Goal: Task Accomplishment & Management: Use online tool/utility

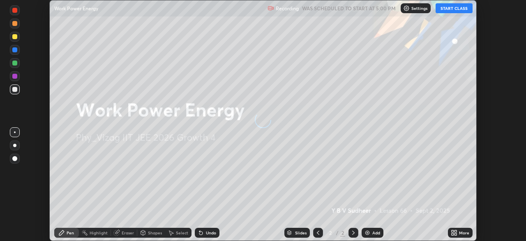
scroll to position [241, 526]
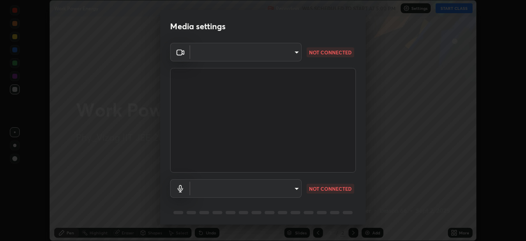
type input "4845557dca10993e581013970589eac48f795e0d899d370849d875fb2bc8e73d"
type input "default"
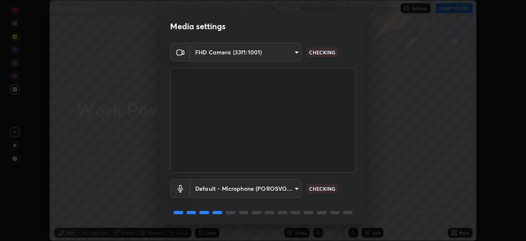
scroll to position [29, 0]
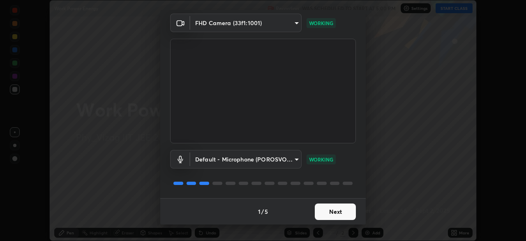
click at [329, 209] on button "Next" at bounding box center [335, 211] width 41 height 16
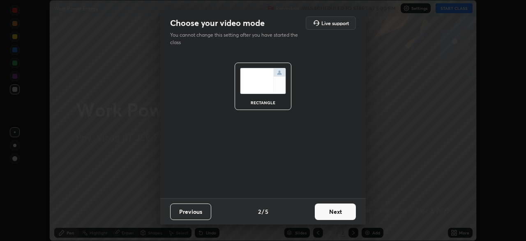
scroll to position [0, 0]
click at [330, 211] on button "Next" at bounding box center [335, 211] width 41 height 16
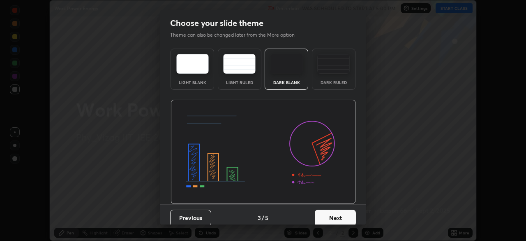
click at [328, 74] on div "Dark Ruled" at bounding box center [334, 69] width 44 height 41
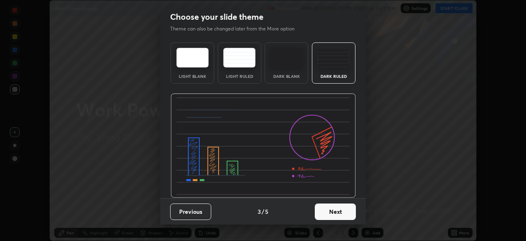
click at [336, 211] on button "Next" at bounding box center [335, 211] width 41 height 16
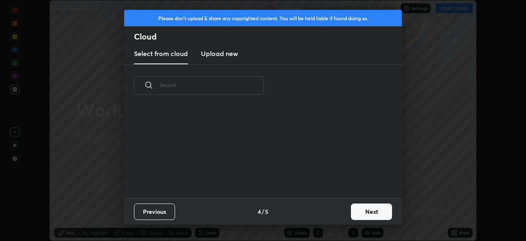
scroll to position [0, 0]
click at [362, 211] on button "Next" at bounding box center [371, 211] width 41 height 16
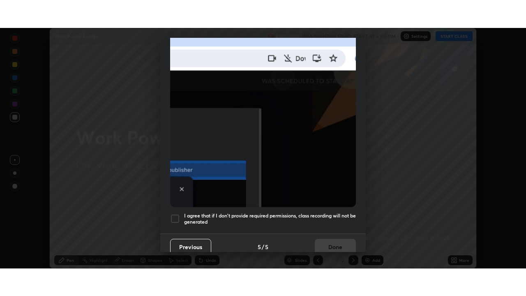
scroll to position [195, 0]
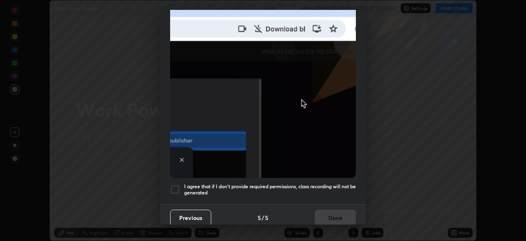
click at [178, 184] on div at bounding box center [175, 189] width 10 height 10
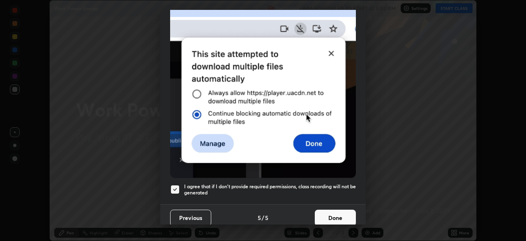
click at [333, 211] on button "Done" at bounding box center [335, 217] width 41 height 16
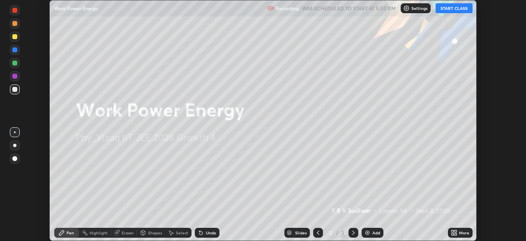
click at [367, 231] on img at bounding box center [367, 232] width 7 height 7
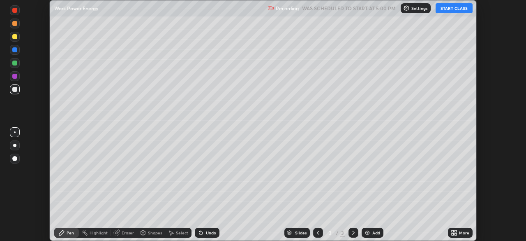
click at [453, 231] on icon at bounding box center [453, 231] width 2 height 2
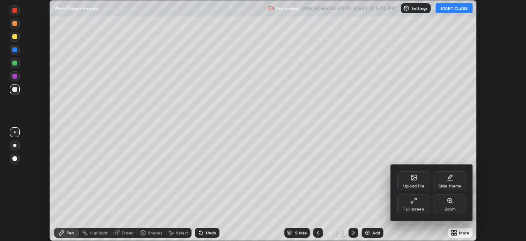
click at [413, 202] on icon at bounding box center [414, 200] width 7 height 7
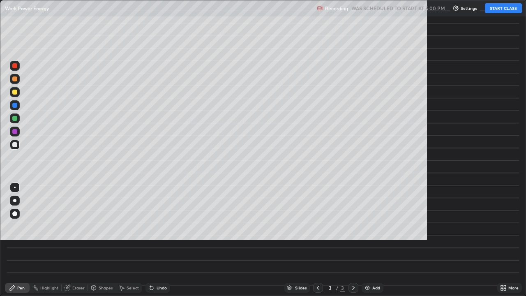
scroll to position [296, 526]
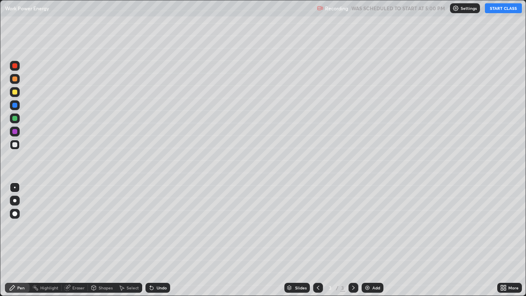
click at [14, 199] on div at bounding box center [14, 200] width 3 height 3
click at [495, 10] on button "START CLASS" at bounding box center [503, 8] width 37 height 10
click at [158, 240] on div "Undo" at bounding box center [162, 288] width 10 height 4
click at [157, 240] on div "Undo" at bounding box center [162, 288] width 10 height 4
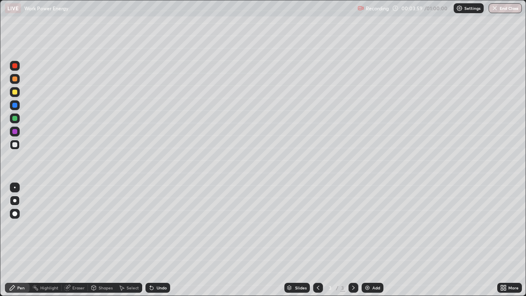
click at [160, 240] on div "Undo" at bounding box center [162, 288] width 10 height 4
click at [102, 240] on div "Shapes" at bounding box center [106, 288] width 14 height 4
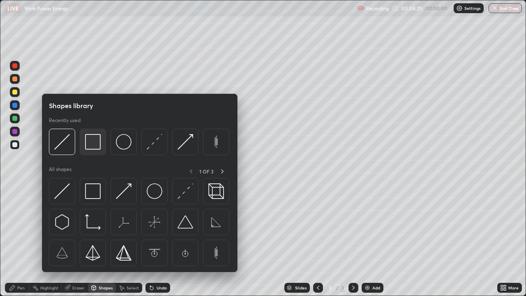
click at [97, 148] on img at bounding box center [93, 142] width 16 height 16
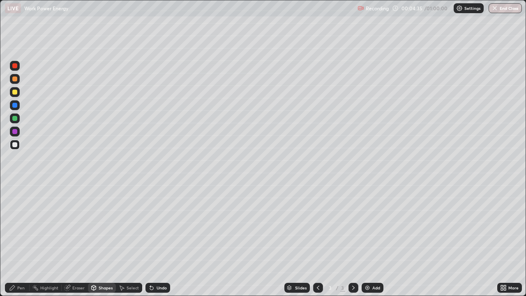
click at [21, 240] on div "Pen" at bounding box center [20, 288] width 7 height 4
click at [366, 240] on img at bounding box center [367, 288] width 7 height 7
click at [104, 240] on div "Shapes" at bounding box center [106, 288] width 14 height 4
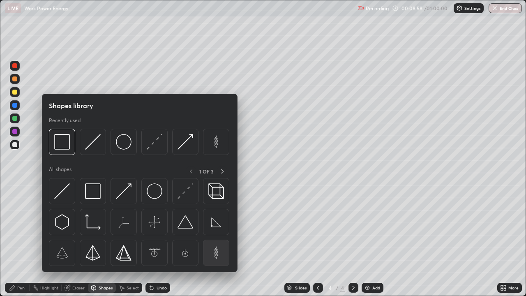
click at [216, 240] on img at bounding box center [217, 253] width 16 height 16
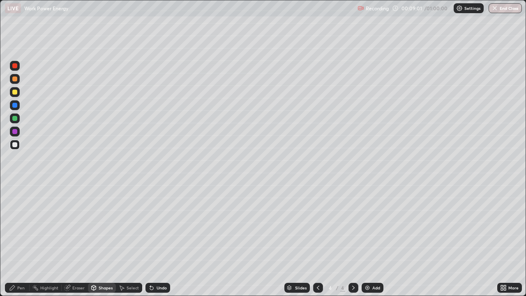
click at [19, 240] on div "Pen" at bounding box center [20, 288] width 7 height 4
click at [102, 240] on div "Shapes" at bounding box center [106, 288] width 14 height 4
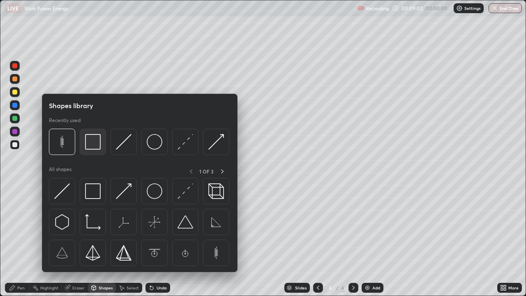
click at [93, 147] on img at bounding box center [93, 142] width 16 height 16
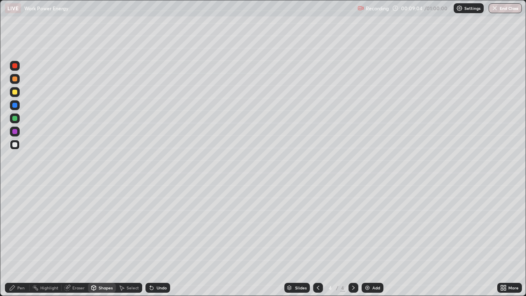
click at [13, 240] on div "Pen" at bounding box center [17, 288] width 25 height 10
click at [161, 240] on div "Undo" at bounding box center [162, 288] width 10 height 4
click at [163, 240] on div "Undo" at bounding box center [162, 288] width 10 height 4
click at [162, 240] on div "Undo" at bounding box center [162, 288] width 10 height 4
click at [152, 240] on icon at bounding box center [151, 288] width 3 height 3
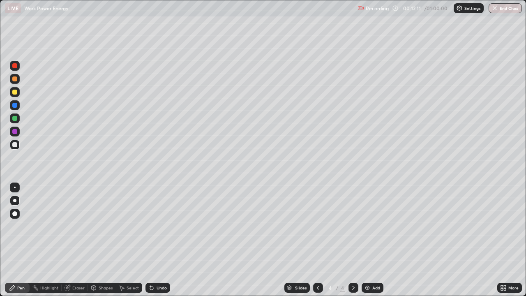
click at [154, 240] on div "Undo" at bounding box center [158, 288] width 25 height 10
click at [103, 240] on div "Shapes" at bounding box center [106, 288] width 14 height 4
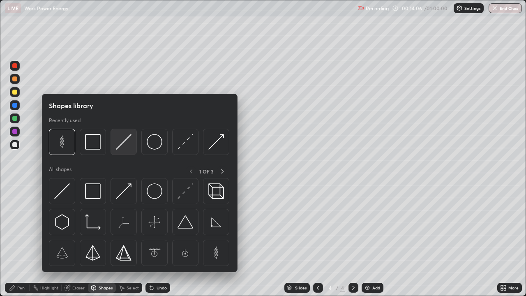
click at [123, 141] on img at bounding box center [124, 142] width 16 height 16
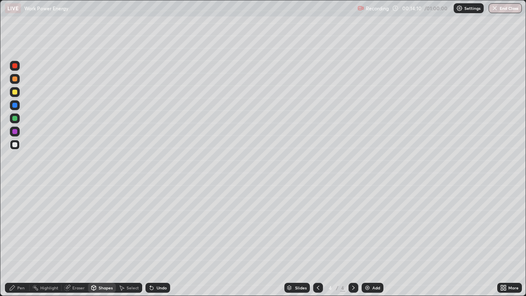
click at [21, 240] on div "Pen" at bounding box center [20, 288] width 7 height 4
click at [368, 240] on img at bounding box center [367, 288] width 7 height 7
click at [160, 240] on div "Undo" at bounding box center [162, 288] width 10 height 4
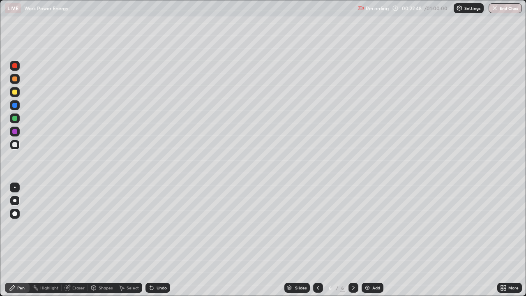
click at [160, 240] on div "Undo" at bounding box center [162, 288] width 10 height 4
click at [158, 240] on div "Undo" at bounding box center [162, 288] width 10 height 4
click at [101, 240] on div "Shapes" at bounding box center [106, 288] width 14 height 4
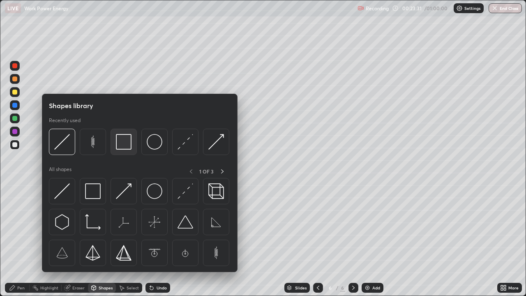
click at [127, 146] on img at bounding box center [124, 142] width 16 height 16
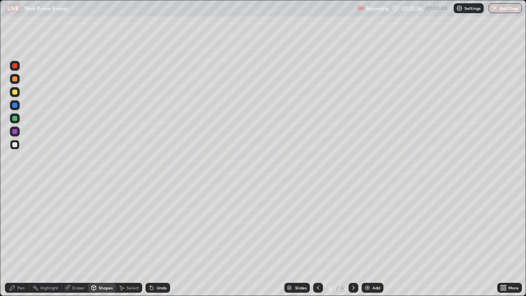
click at [106, 240] on div "Shapes" at bounding box center [106, 288] width 14 height 4
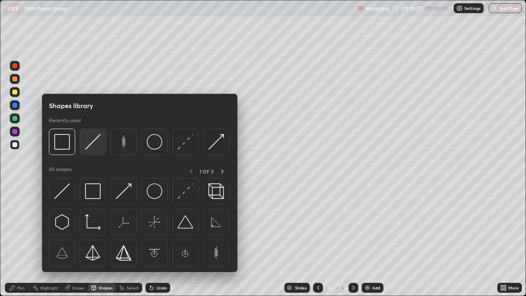
click at [94, 145] on img at bounding box center [93, 142] width 16 height 16
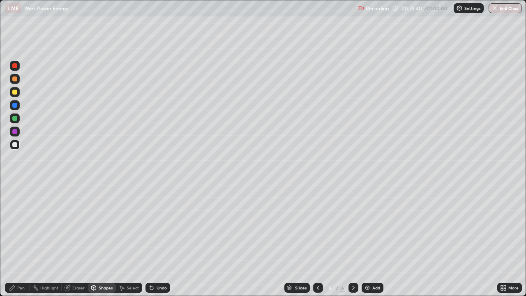
click at [19, 240] on div "Pen" at bounding box center [20, 288] width 7 height 4
click at [162, 240] on div "Undo" at bounding box center [162, 288] width 10 height 4
click at [163, 240] on div "Undo" at bounding box center [162, 288] width 10 height 4
click at [162, 240] on div "Undo" at bounding box center [162, 288] width 10 height 4
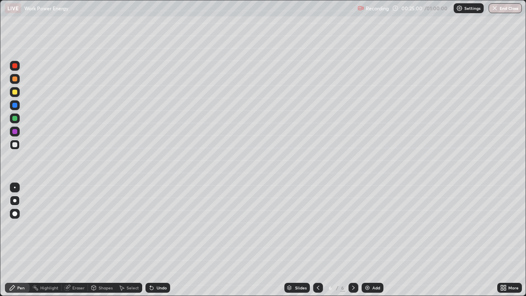
click at [100, 240] on div "Shapes" at bounding box center [106, 288] width 14 height 4
click at [19, 240] on div "Pen" at bounding box center [20, 288] width 7 height 4
click at [158, 240] on div "Undo" at bounding box center [162, 288] width 10 height 4
click at [370, 240] on div "Add" at bounding box center [373, 288] width 22 height 10
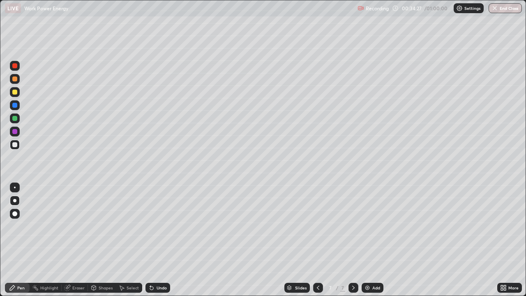
click at [370, 240] on img at bounding box center [367, 288] width 7 height 7
click at [157, 240] on div "Undo" at bounding box center [162, 288] width 10 height 4
click at [160, 240] on div "Undo" at bounding box center [162, 288] width 10 height 4
click at [161, 240] on div "Undo" at bounding box center [162, 288] width 10 height 4
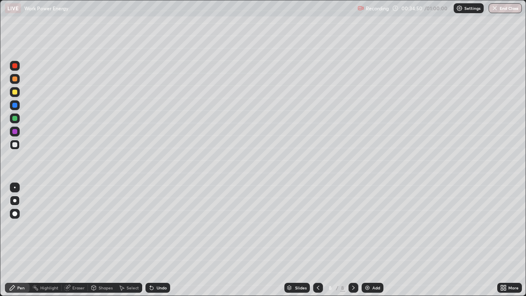
click at [99, 240] on div "Shapes" at bounding box center [106, 288] width 14 height 4
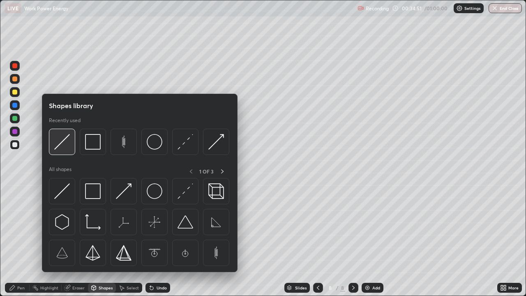
click at [65, 143] on img at bounding box center [62, 142] width 16 height 16
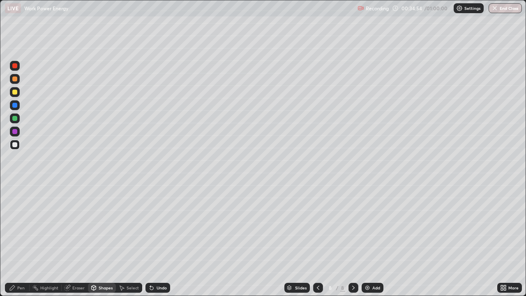
click at [99, 240] on div "Shapes" at bounding box center [106, 288] width 14 height 4
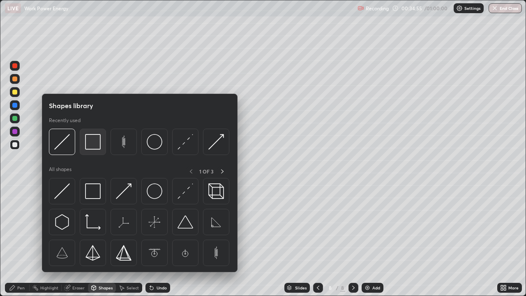
click at [93, 143] on img at bounding box center [93, 142] width 16 height 16
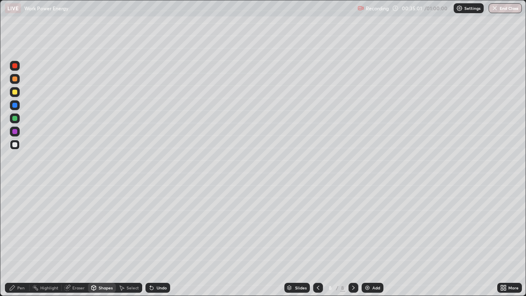
click at [24, 240] on div "Pen" at bounding box center [20, 288] width 7 height 4
click at [78, 240] on div "Eraser" at bounding box center [78, 288] width 12 height 4
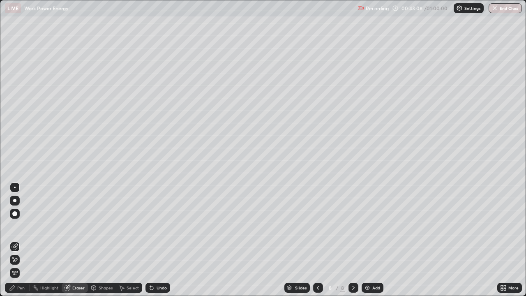
click at [101, 240] on div "Shapes" at bounding box center [106, 288] width 14 height 4
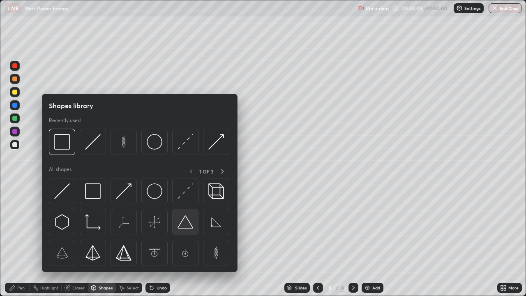
click at [183, 225] on img at bounding box center [186, 222] width 16 height 16
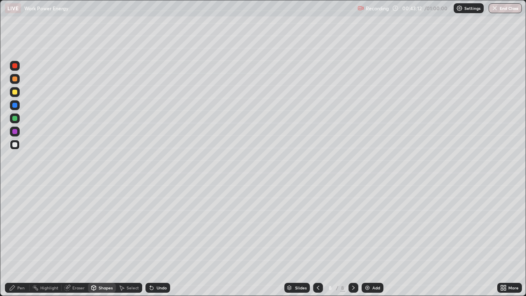
click at [21, 240] on div "Pen" at bounding box center [20, 288] width 7 height 4
click at [366, 240] on img at bounding box center [367, 288] width 7 height 7
click at [101, 240] on div "Shapes" at bounding box center [106, 288] width 14 height 4
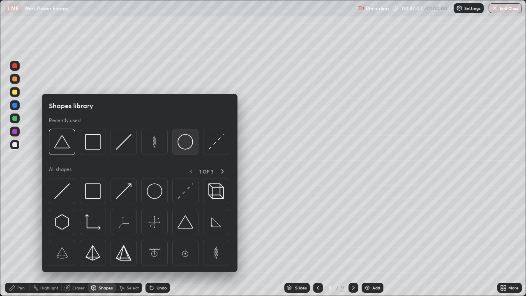
click at [184, 145] on img at bounding box center [186, 142] width 16 height 16
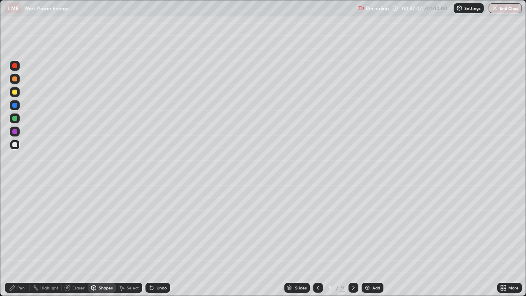
click at [105, 240] on div "Shapes" at bounding box center [106, 288] width 14 height 4
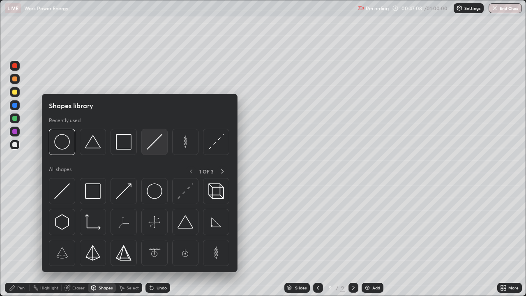
click at [151, 148] on img at bounding box center [155, 142] width 16 height 16
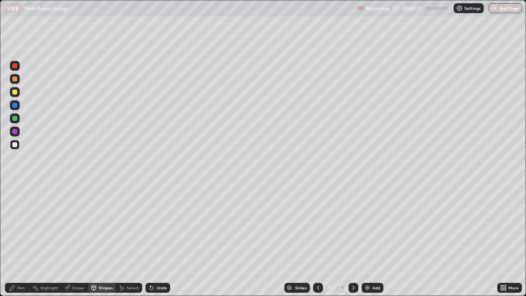
click at [99, 240] on div "Shapes" at bounding box center [106, 288] width 14 height 4
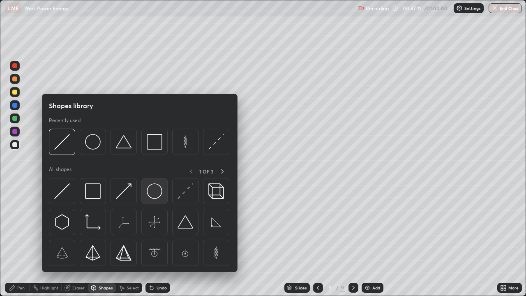
click at [151, 191] on img at bounding box center [155, 191] width 16 height 16
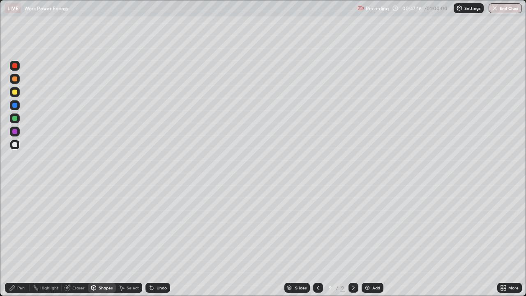
click at [23, 240] on div "Pen" at bounding box center [20, 288] width 7 height 4
click at [14, 132] on div at bounding box center [14, 131] width 5 height 5
click at [15, 79] on div at bounding box center [14, 78] width 5 height 5
click at [15, 120] on div at bounding box center [14, 118] width 5 height 5
click at [16, 93] on div at bounding box center [14, 92] width 5 height 5
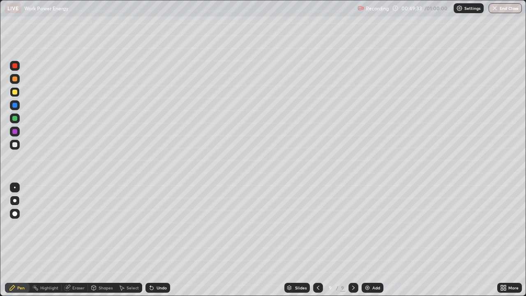
click at [14, 67] on div at bounding box center [14, 65] width 5 height 5
click at [100, 240] on div "Shapes" at bounding box center [106, 288] width 14 height 4
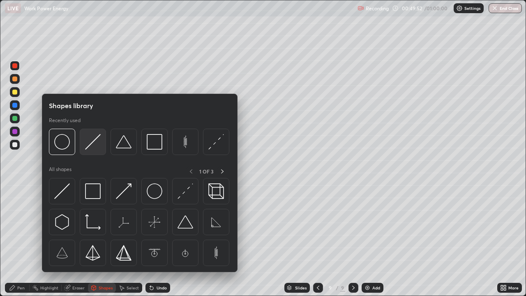
click at [90, 146] on img at bounding box center [93, 142] width 16 height 16
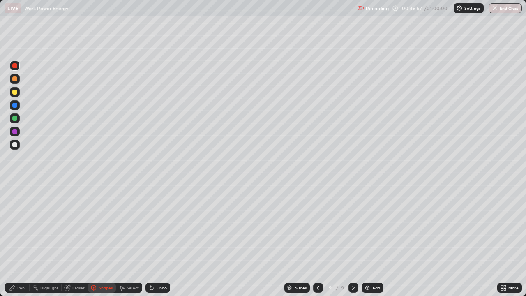
click at [154, 240] on div "Undo" at bounding box center [158, 288] width 25 height 10
click at [19, 240] on div "Pen" at bounding box center [17, 288] width 25 height 10
click at [14, 95] on div at bounding box center [15, 92] width 10 height 10
click at [159, 240] on div "Undo" at bounding box center [162, 288] width 10 height 4
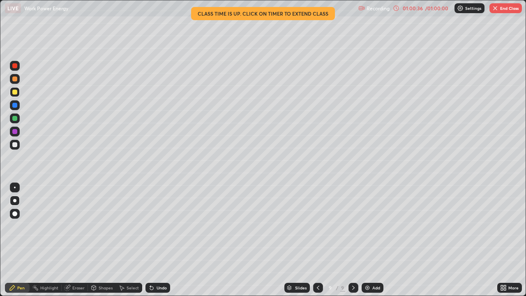
click at [497, 11] on img "button" at bounding box center [495, 8] width 7 height 7
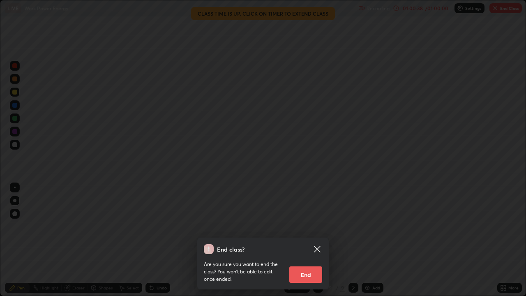
click at [302, 240] on button "End" at bounding box center [306, 274] width 33 height 16
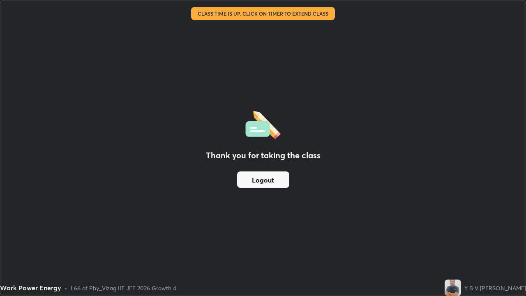
click at [271, 179] on button "Logout" at bounding box center [263, 179] width 52 height 16
